Goal: Find specific page/section: Find specific page/section

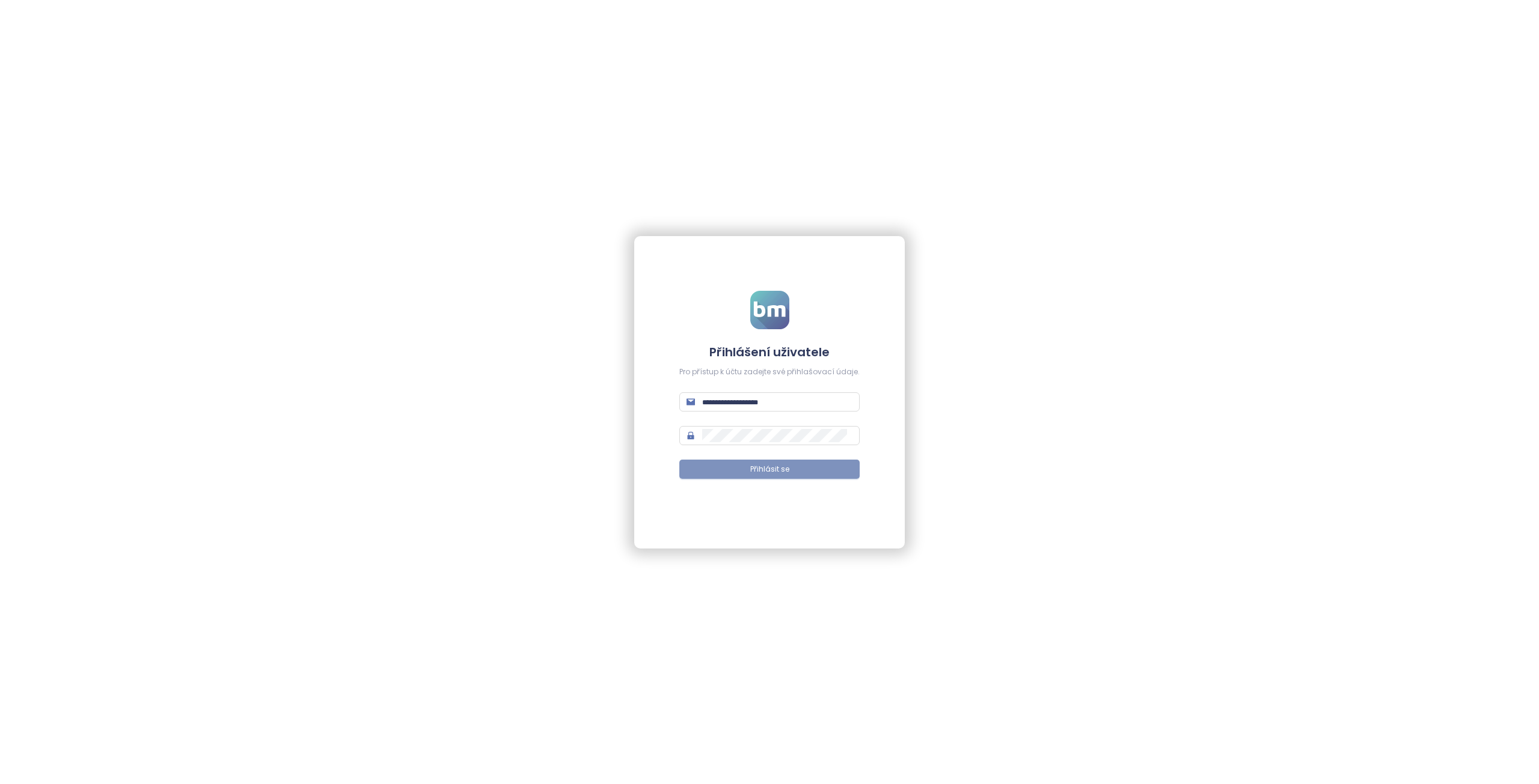
type input "**********"
click at [748, 469] on button "Přihlásit se" at bounding box center [769, 470] width 180 height 20
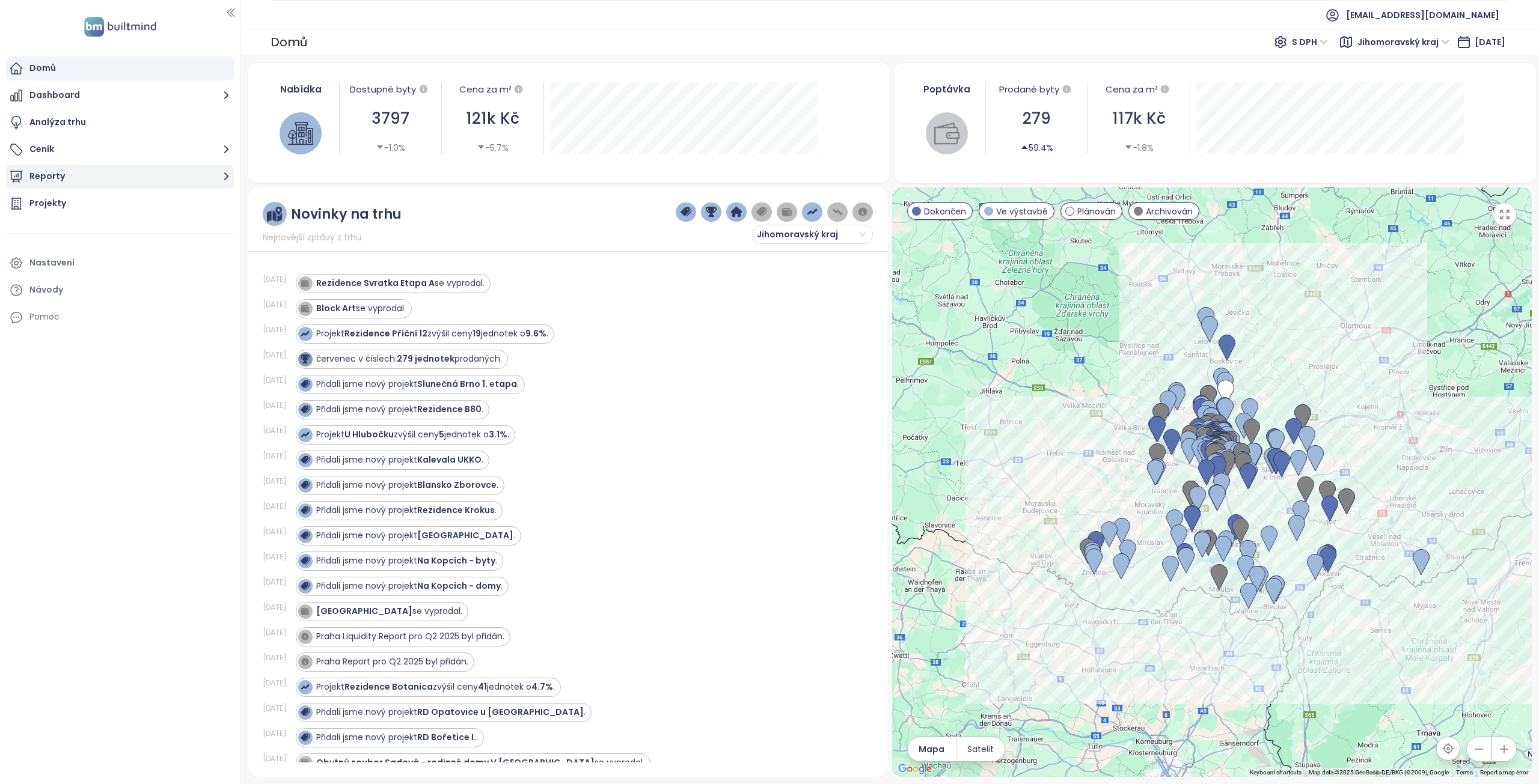
click at [102, 178] on button "Reporty" at bounding box center [120, 176] width 228 height 24
click at [67, 271] on div "Řepy" at bounding box center [123, 273] width 216 height 20
